Goal: Find specific page/section: Find specific page/section

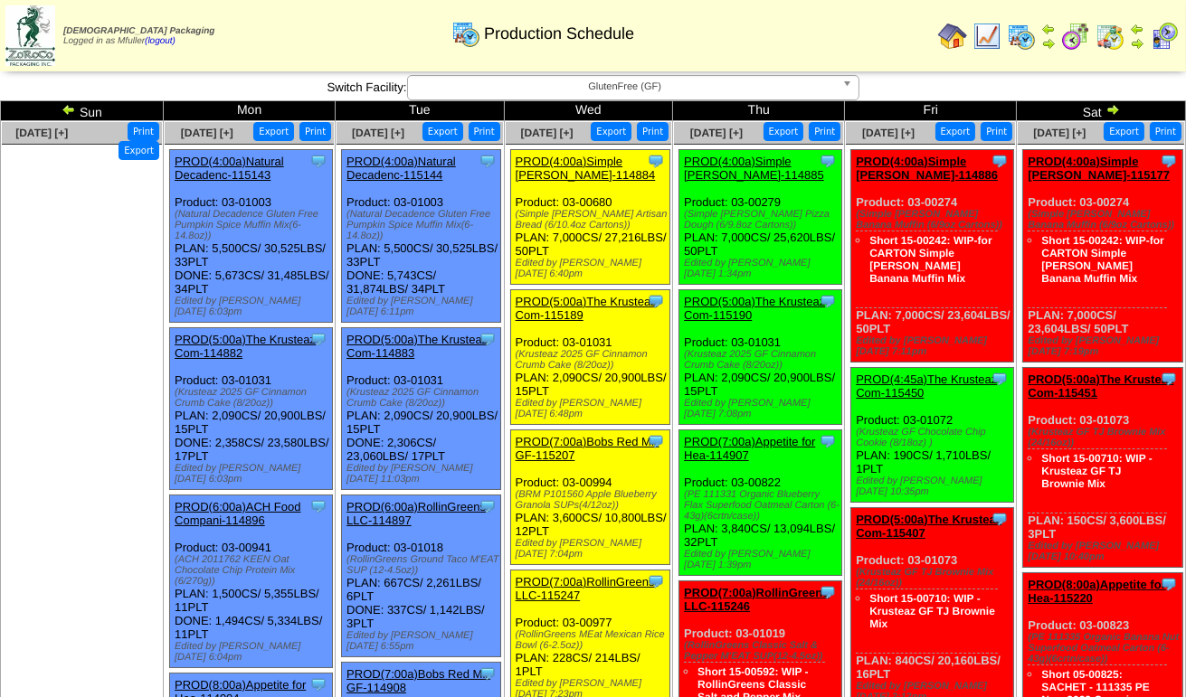
click at [712, 96] on span "GlutenFree (GF)" at bounding box center [625, 87] width 420 height 22
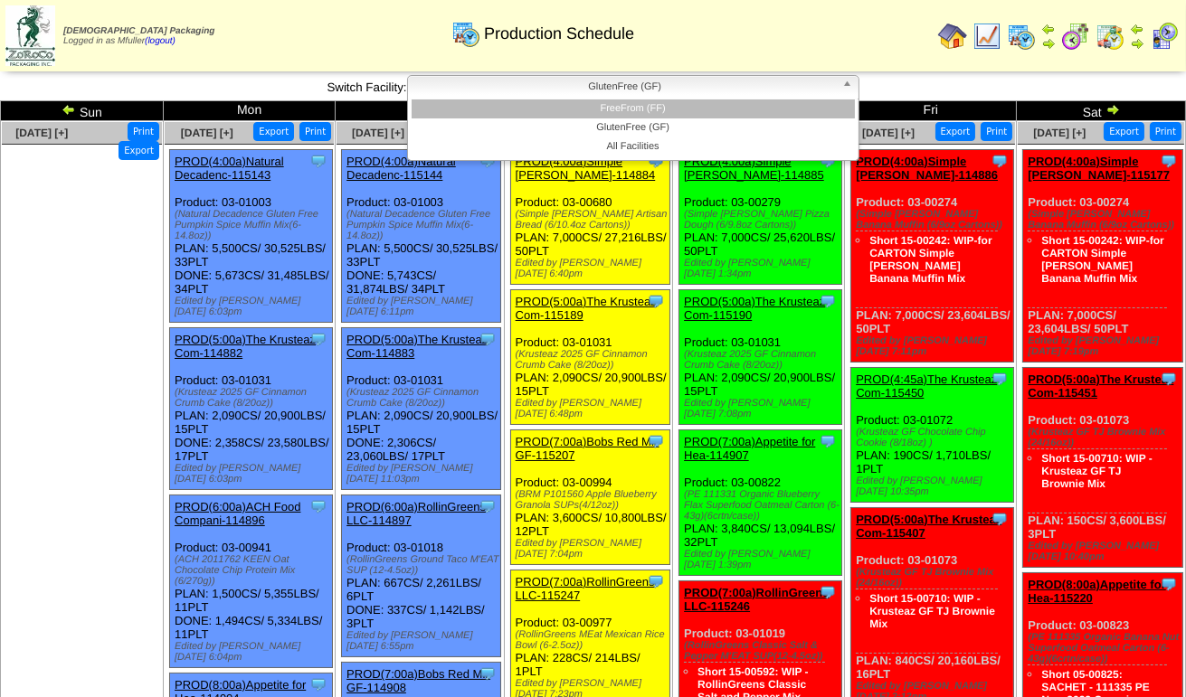
click at [709, 104] on li "FreeFrom (FF)" at bounding box center [633, 109] width 443 height 19
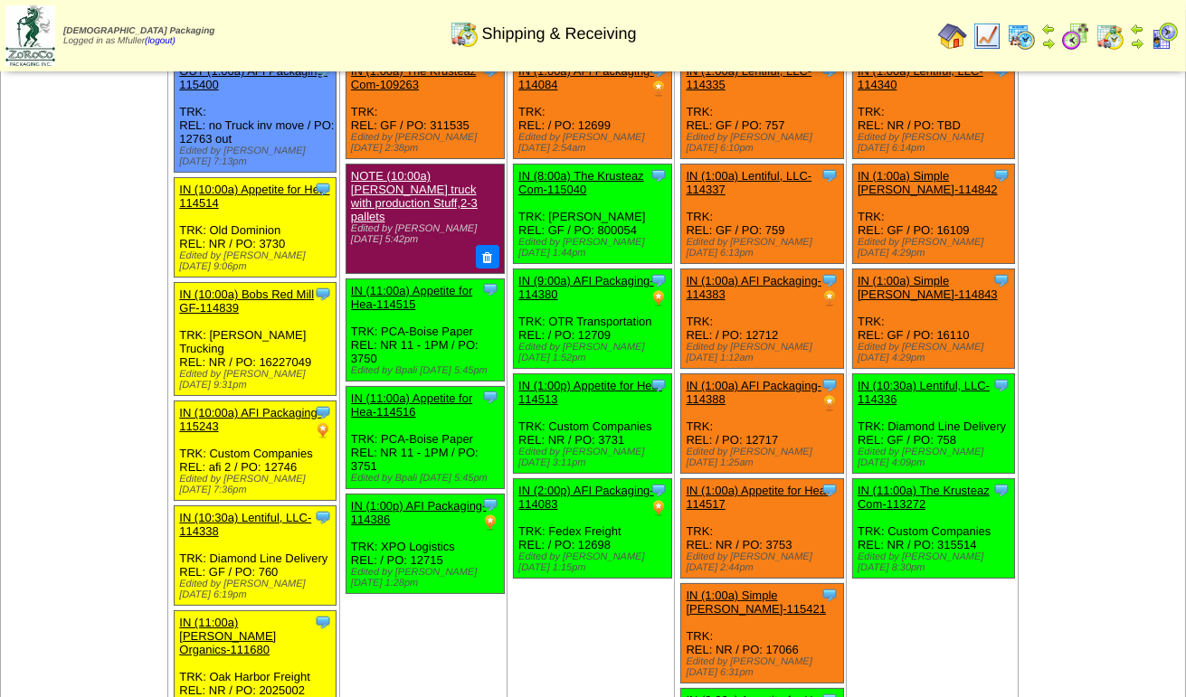
scroll to position [181, 0]
